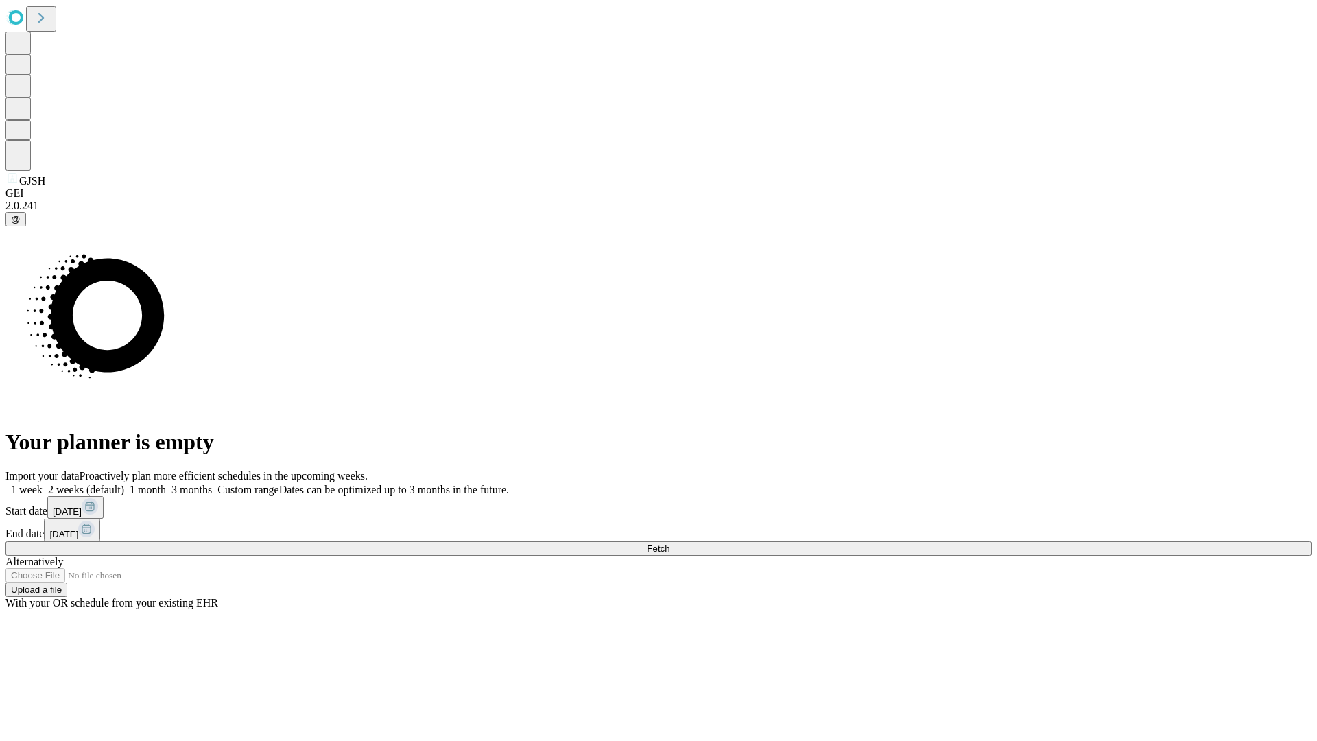
click at [670, 543] on span "Fetch" at bounding box center [658, 548] width 23 height 10
